Goal: Find specific page/section: Find specific page/section

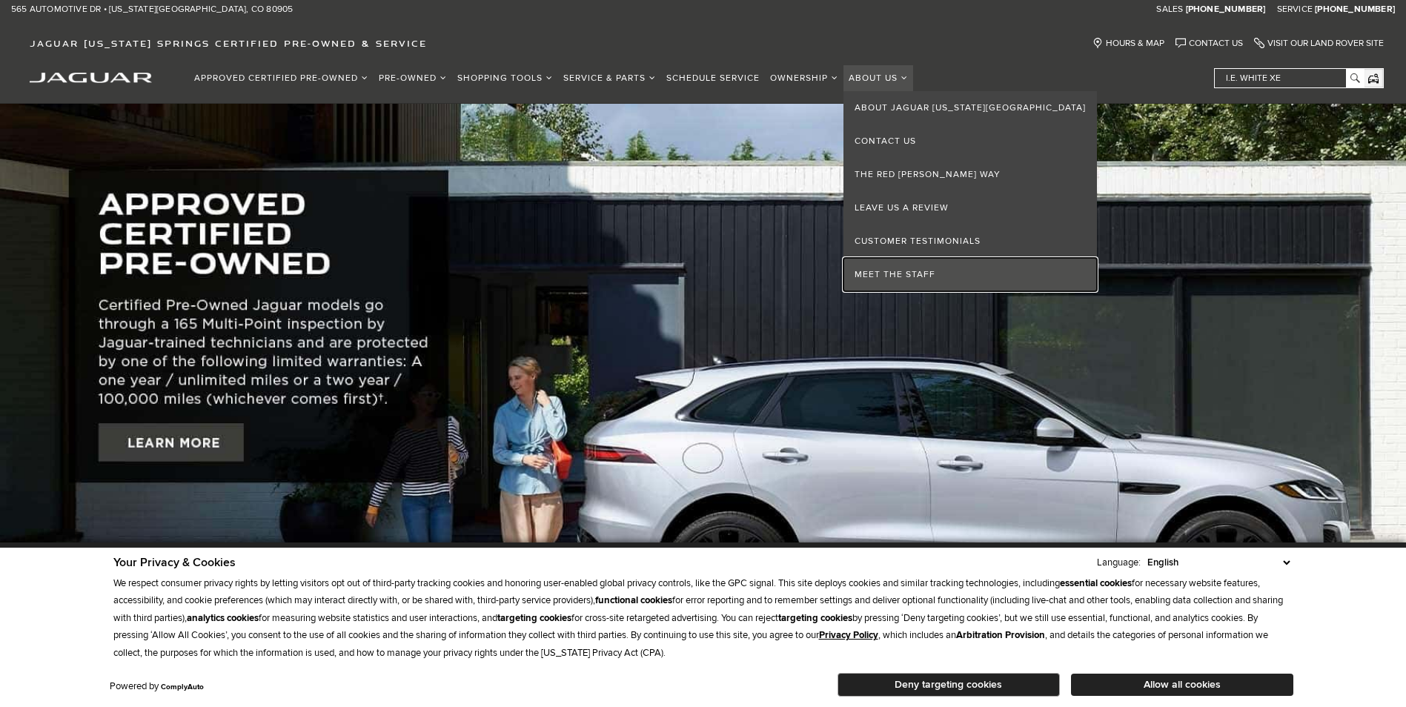
click at [946, 278] on link "Meet the Staff" at bounding box center [969, 274] width 253 height 33
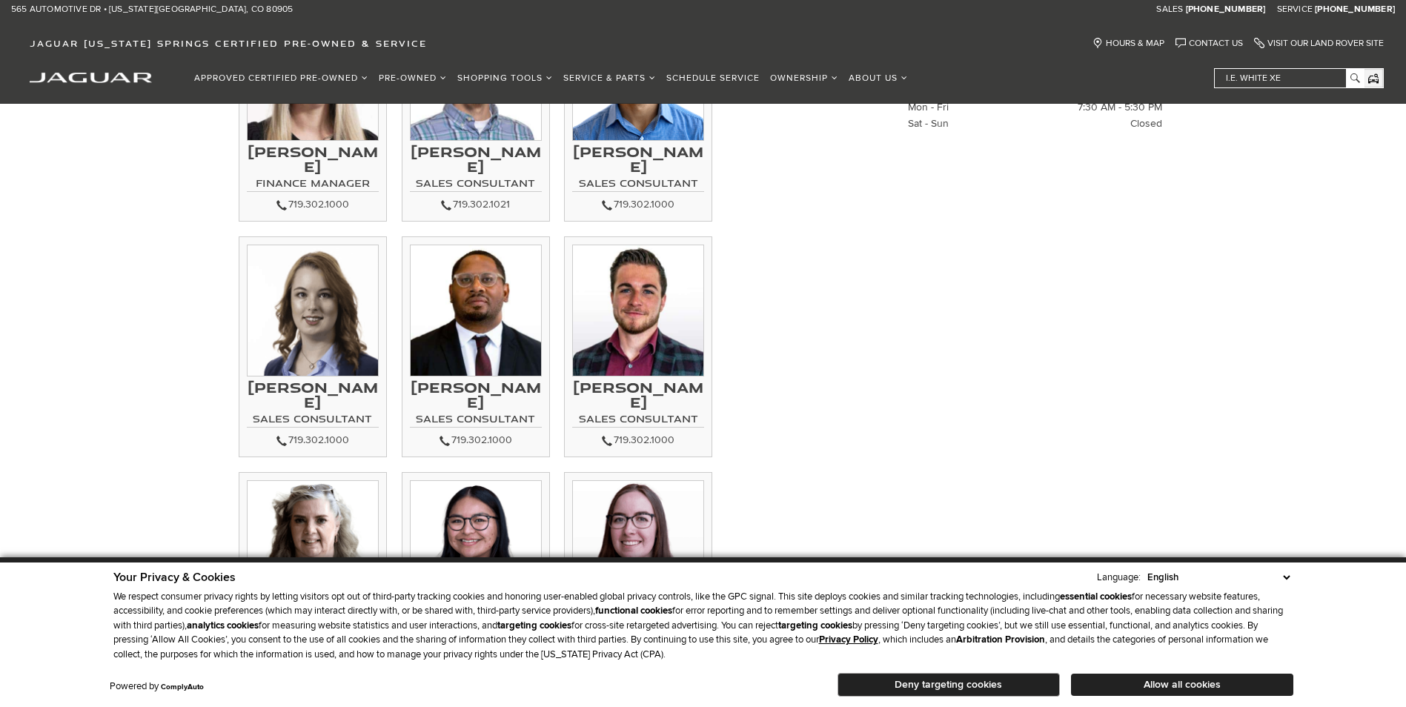
scroll to position [325, 0]
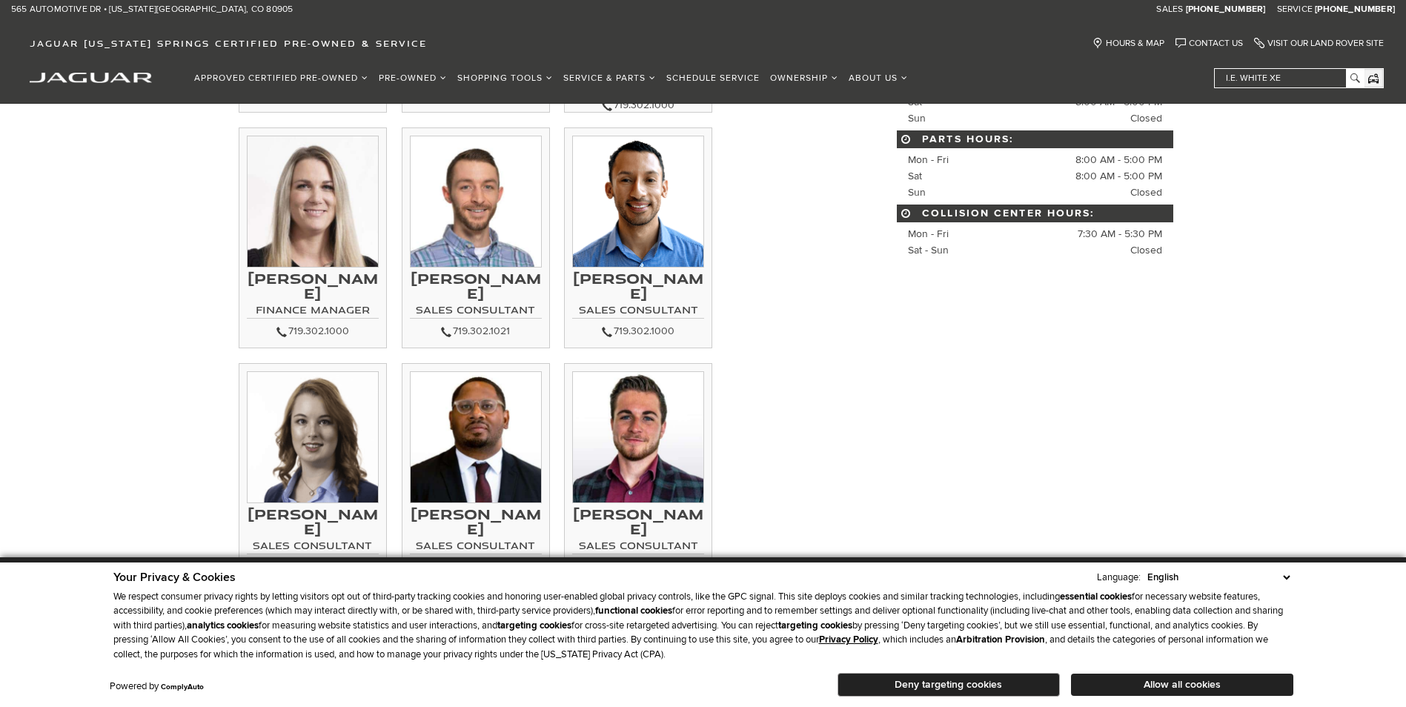
click at [329, 239] on img at bounding box center [313, 202] width 132 height 132
click at [327, 282] on h3 "Heather Findley" at bounding box center [313, 286] width 132 height 30
click at [336, 315] on h4 "Finance Manager" at bounding box center [313, 312] width 132 height 14
click at [338, 228] on img at bounding box center [313, 202] width 132 height 132
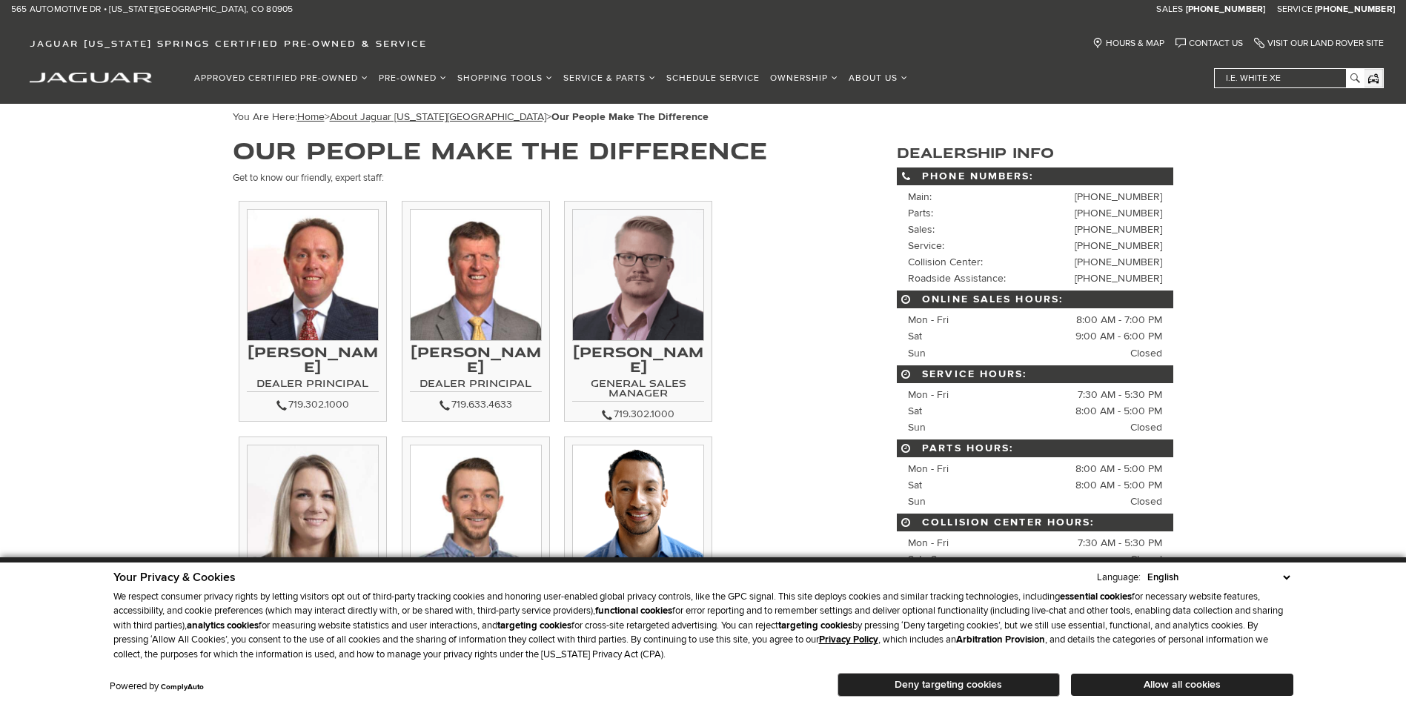
scroll to position [0, 0]
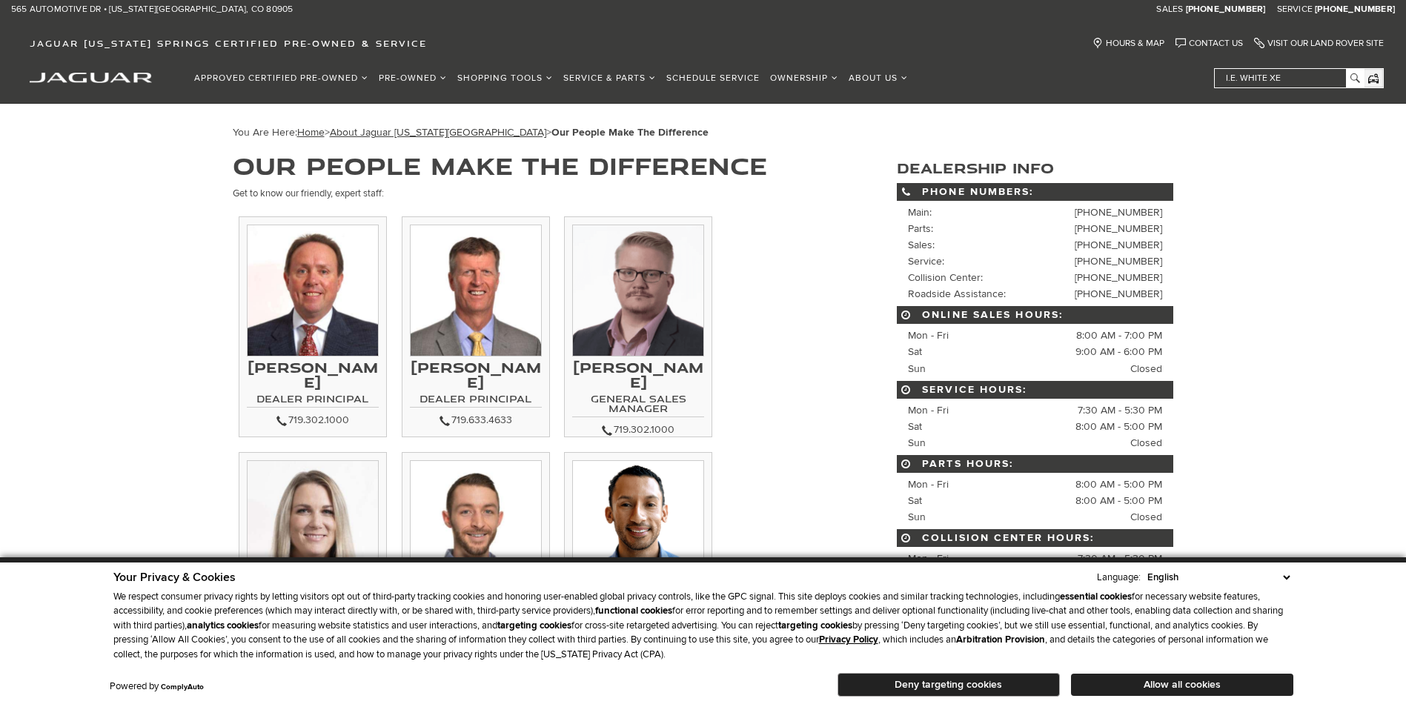
click at [667, 293] on img at bounding box center [638, 291] width 132 height 132
